Goal: Check status: Check status

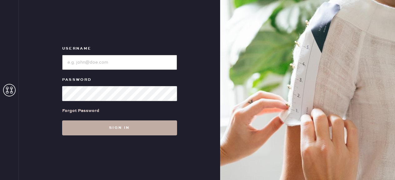
type input "reformationfillmore"
click at [148, 127] on button "Sign in" at bounding box center [119, 127] width 115 height 15
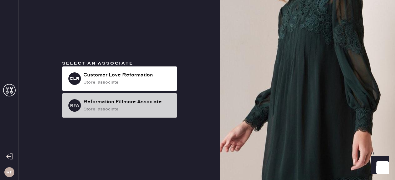
click at [127, 103] on div "Reformation Fillmore Associate" at bounding box center [127, 101] width 89 height 7
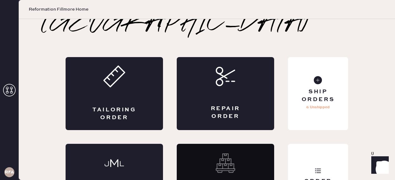
scroll to position [40, 0]
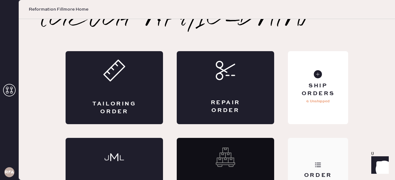
click at [329, 144] on div "Order History" at bounding box center [318, 174] width 60 height 73
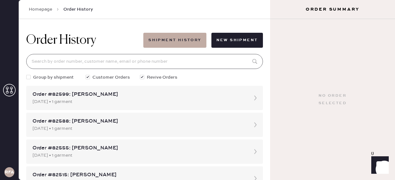
click at [85, 65] on input at bounding box center [144, 61] width 236 height 15
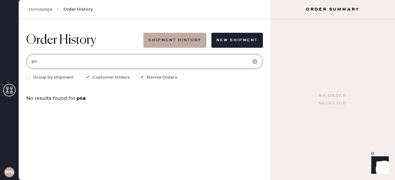
type input "p"
type input "e"
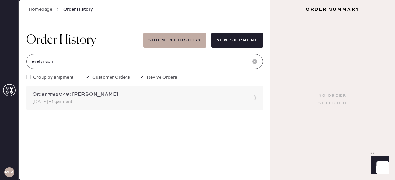
type input "evelynacri"
click at [248, 99] on div "Order #82049: [PERSON_NAME] [DATE] • 1 garment" at bounding box center [144, 98] width 236 height 24
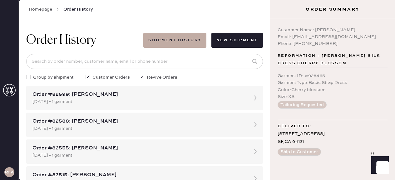
click at [317, 76] on div "Garment ID : # 928465" at bounding box center [332, 75] width 110 height 7
drag, startPoint x: 294, startPoint y: 45, endPoint x: 331, endPoint y: 45, distance: 36.2
click at [331, 45] on div "Phone: [PHONE_NUMBER]" at bounding box center [332, 43] width 110 height 7
copy div "4155098149"
click at [355, 95] on div "Size : XS" at bounding box center [332, 96] width 110 height 7
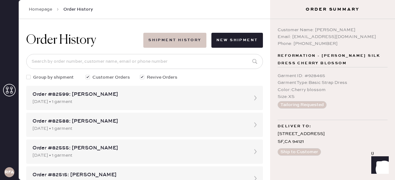
click at [169, 39] on button "Shipment History" at bounding box center [174, 40] width 63 height 15
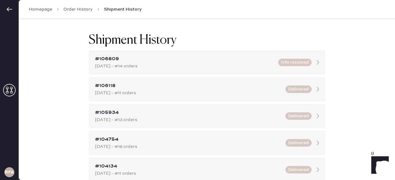
click at [120, 73] on div "#106809 [DATE] - #14 orders Info received" at bounding box center [207, 62] width 236 height 24
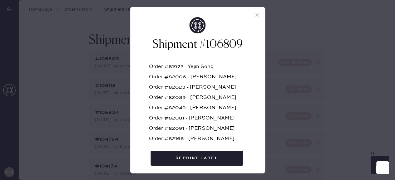
click at [255, 13] on icon at bounding box center [257, 15] width 6 height 6
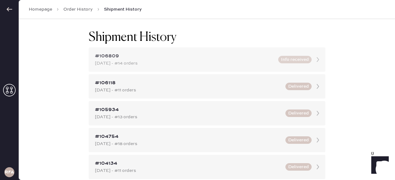
scroll to position [3, 0]
click at [221, 59] on div "#106809" at bounding box center [184, 55] width 179 height 7
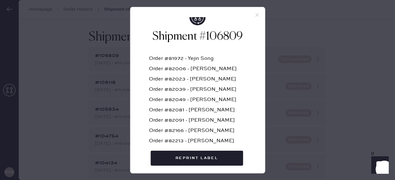
scroll to position [0, 0]
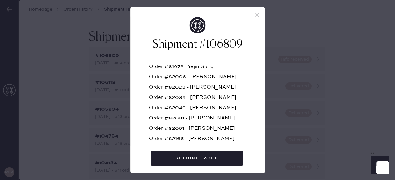
click at [258, 14] on icon at bounding box center [257, 15] width 6 height 6
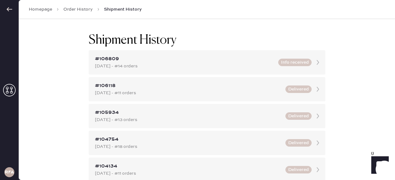
click at [39, 9] on link "Homepage" at bounding box center [40, 9] width 23 height 6
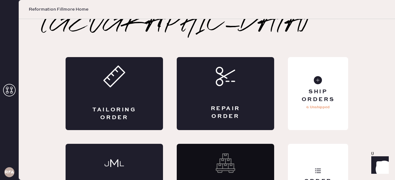
scroll to position [46, 0]
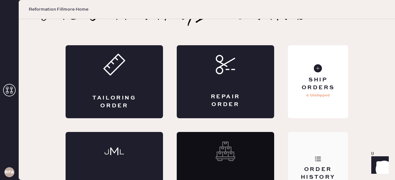
click at [331, 166] on div "Order History" at bounding box center [318, 174] width 50 height 16
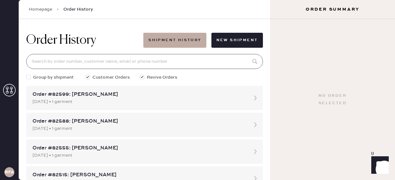
click at [152, 59] on input at bounding box center [144, 61] width 236 height 15
paste input "4155098149"
type input "4155098149"
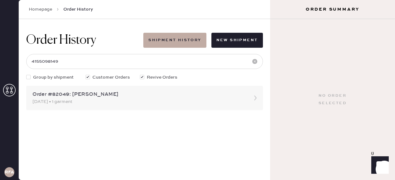
click at [243, 103] on div "[DATE] • 1 garment" at bounding box center [138, 101] width 213 height 7
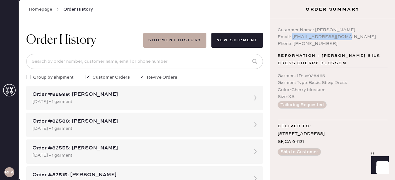
drag, startPoint x: 293, startPoint y: 38, endPoint x: 348, endPoint y: 39, distance: 55.8
click at [348, 39] on div "Email: [EMAIL_ADDRESS][DOMAIN_NAME]" at bounding box center [332, 36] width 110 height 7
click at [351, 40] on div "Email: [EMAIL_ADDRESS][DOMAIN_NAME]" at bounding box center [332, 36] width 110 height 7
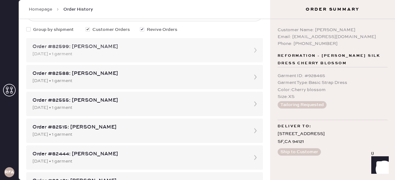
scroll to position [50, 0]
